Goal: Information Seeking & Learning: Learn about a topic

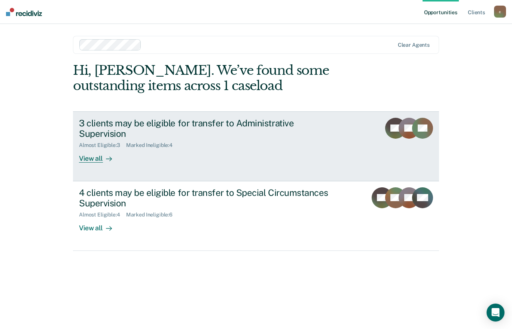
click at [245, 127] on div "3 clients may be eligible for transfer to Administrative Supervision" at bounding box center [210, 129] width 263 height 22
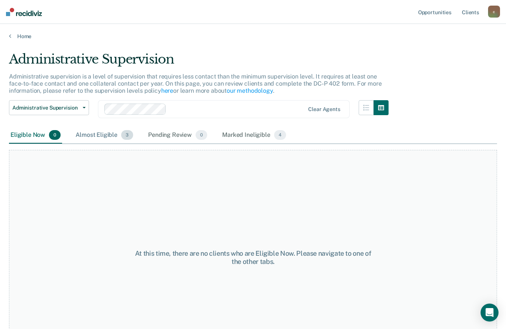
click at [104, 136] on div "Almost Eligible 3" at bounding box center [104, 135] width 61 height 16
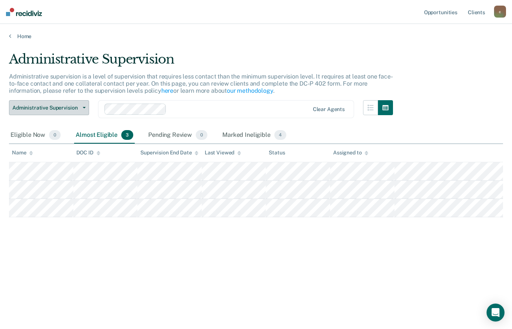
click at [72, 107] on span "Administrative Supervision" at bounding box center [45, 108] width 67 height 6
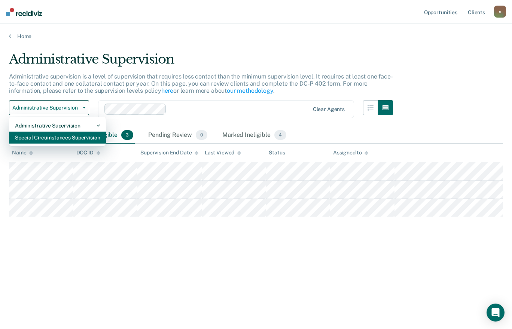
click at [68, 135] on div "Special Circumstances Supervision" at bounding box center [57, 138] width 85 height 12
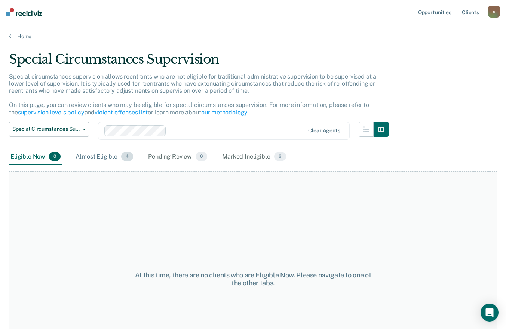
click at [97, 159] on div "Almost Eligible 4" at bounding box center [104, 157] width 61 height 16
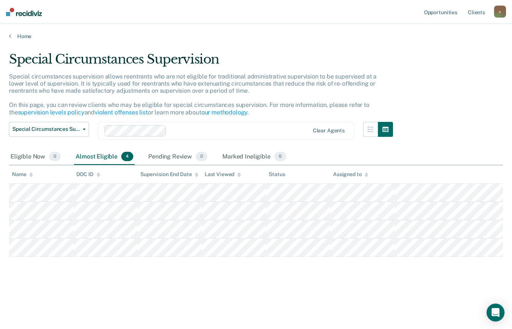
click at [78, 283] on div "Special Circumstances Supervision Special circumstances supervision allows reen…" at bounding box center [256, 174] width 494 height 245
click at [476, 8] on link "Client s" at bounding box center [476, 12] width 20 height 24
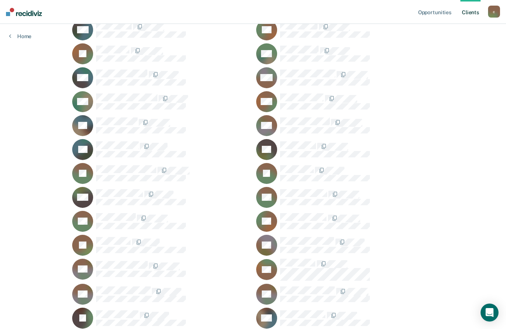
scroll to position [432, 0]
